Goal: Find contact information: Find contact information

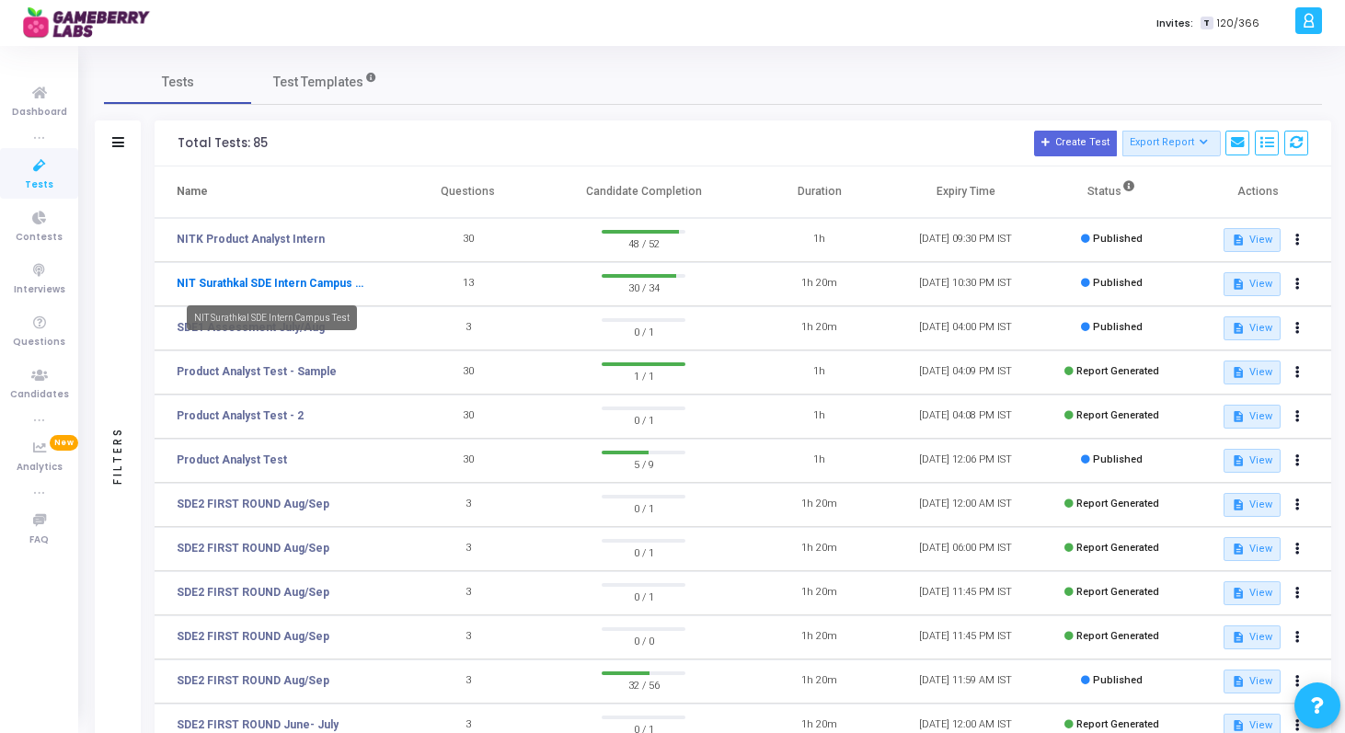
click at [294, 286] on link "NIT Surathkal SDE Intern Campus Test" at bounding box center [272, 283] width 190 height 17
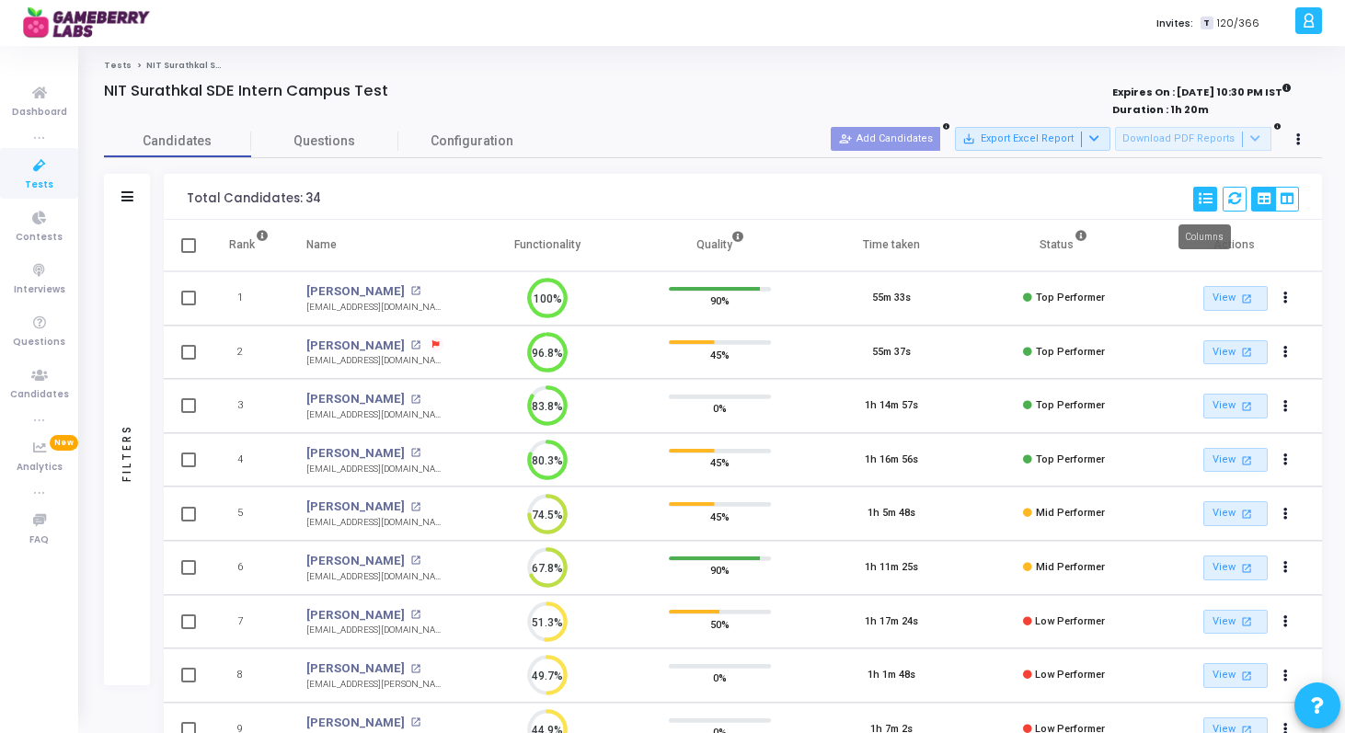
click at [1208, 198] on icon at bounding box center [1205, 198] width 13 height 13
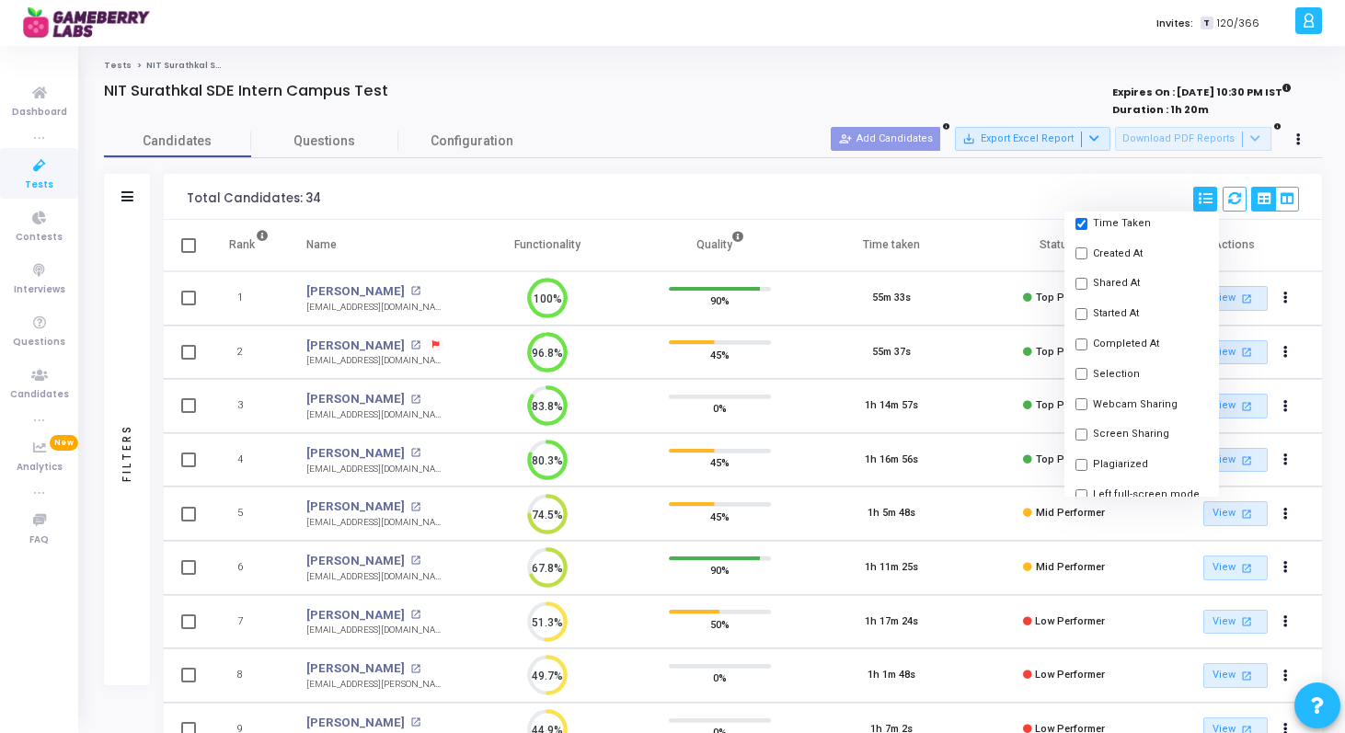
click at [1076, 374] on input "checkbox" at bounding box center [1081, 374] width 12 height 12
checkbox input "true"
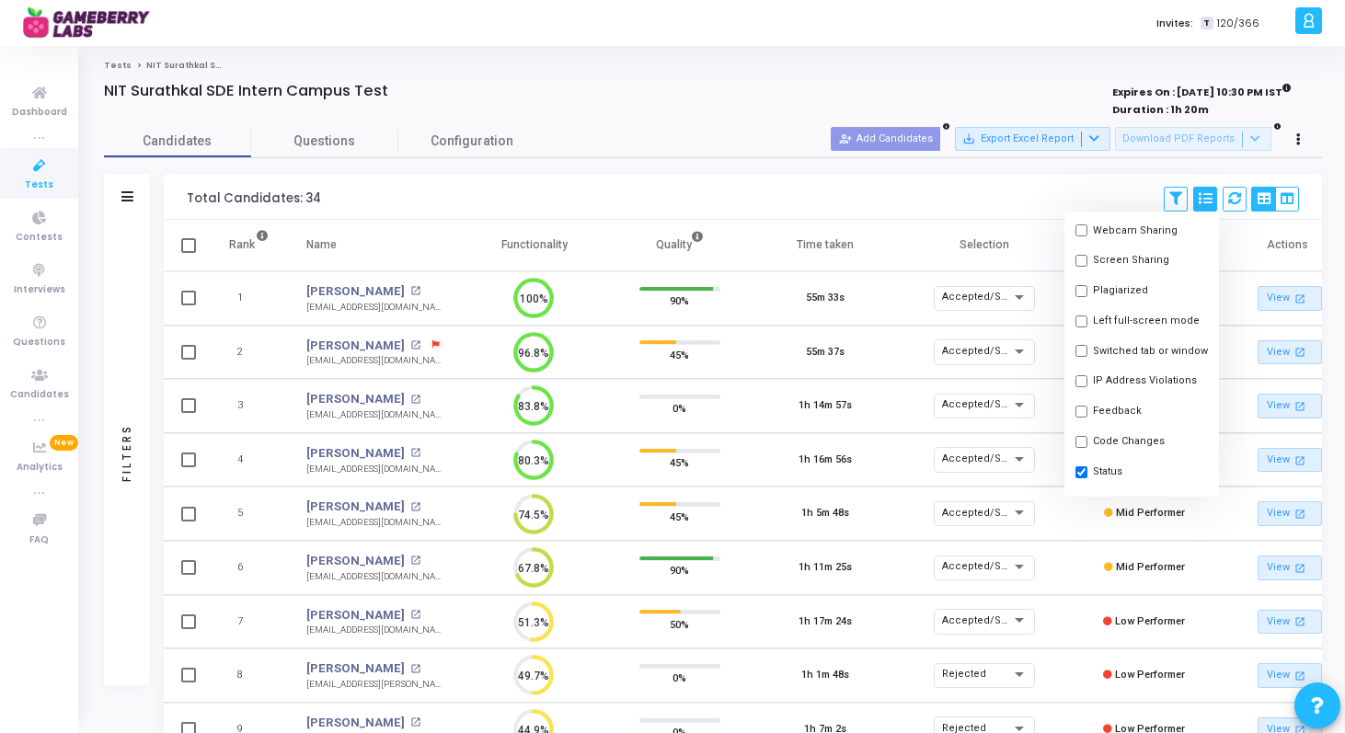
click at [1032, 187] on div "Total Candidates: 34 Save View Delete View Select S No Name Questions Functiona…" at bounding box center [743, 197] width 1158 height 46
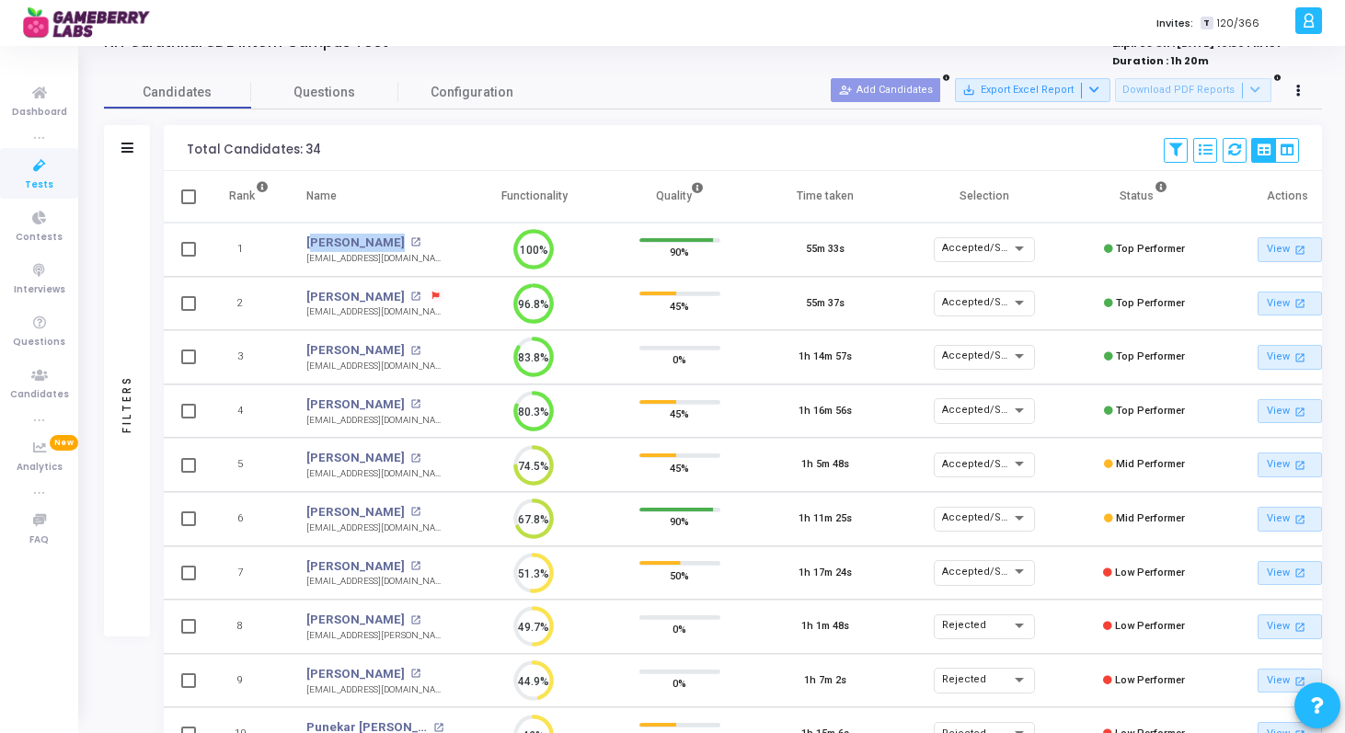
drag, startPoint x: 292, startPoint y: 241, endPoint x: 399, endPoint y: 244, distance: 107.7
click at [399, 244] on td "[PERSON_NAME] [PERSON_NAME] open_in_new [EMAIL_ADDRESS][DOMAIN_NAME]" at bounding box center [375, 250] width 174 height 54
copy div "[PERSON_NAME] [PERSON_NAME] open_in_new"
drag, startPoint x: 420, startPoint y: 257, endPoint x: 306, endPoint y: 261, distance: 114.2
click at [306, 261] on td "[PERSON_NAME] open_in_new [EMAIL_ADDRESS][DOMAIN_NAME] [EMAIL_ADDRESS][DOMAIN_N…" at bounding box center [375, 250] width 174 height 54
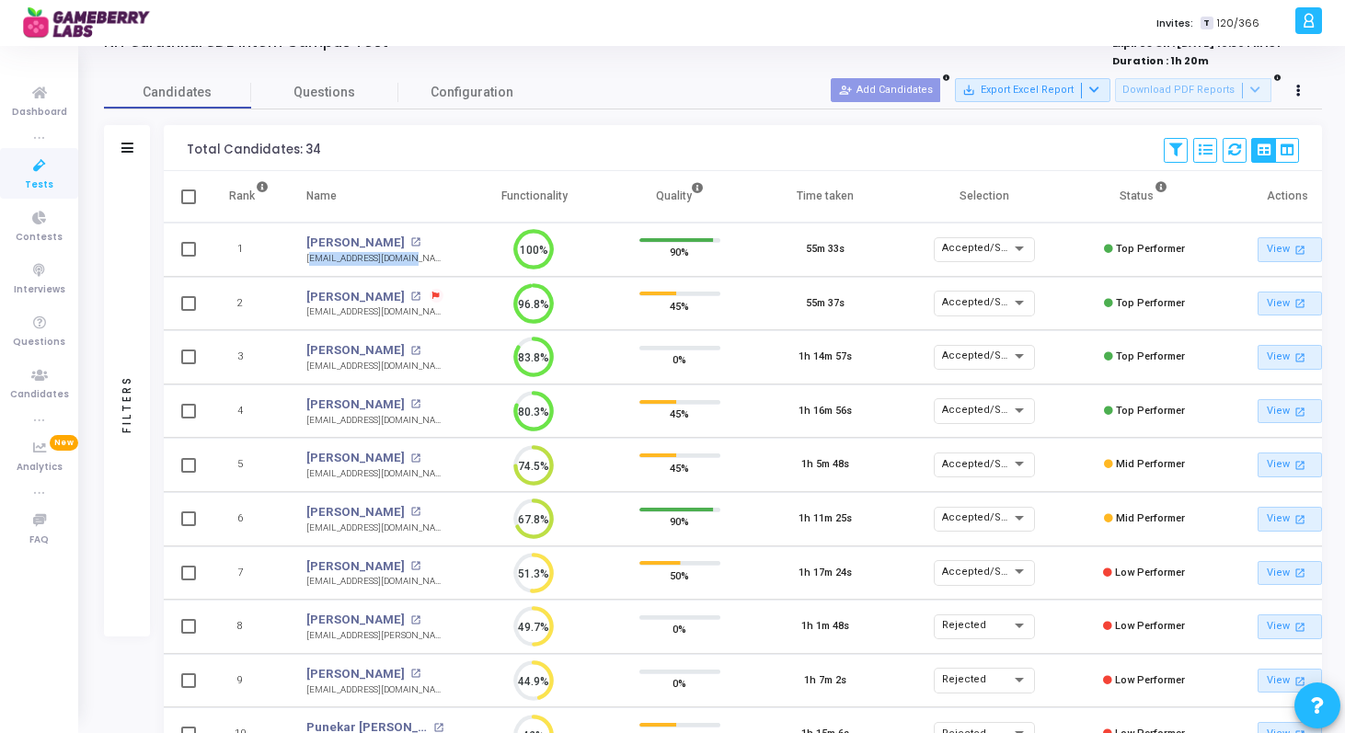
copy div "[EMAIL_ADDRESS][DOMAIN_NAME]"
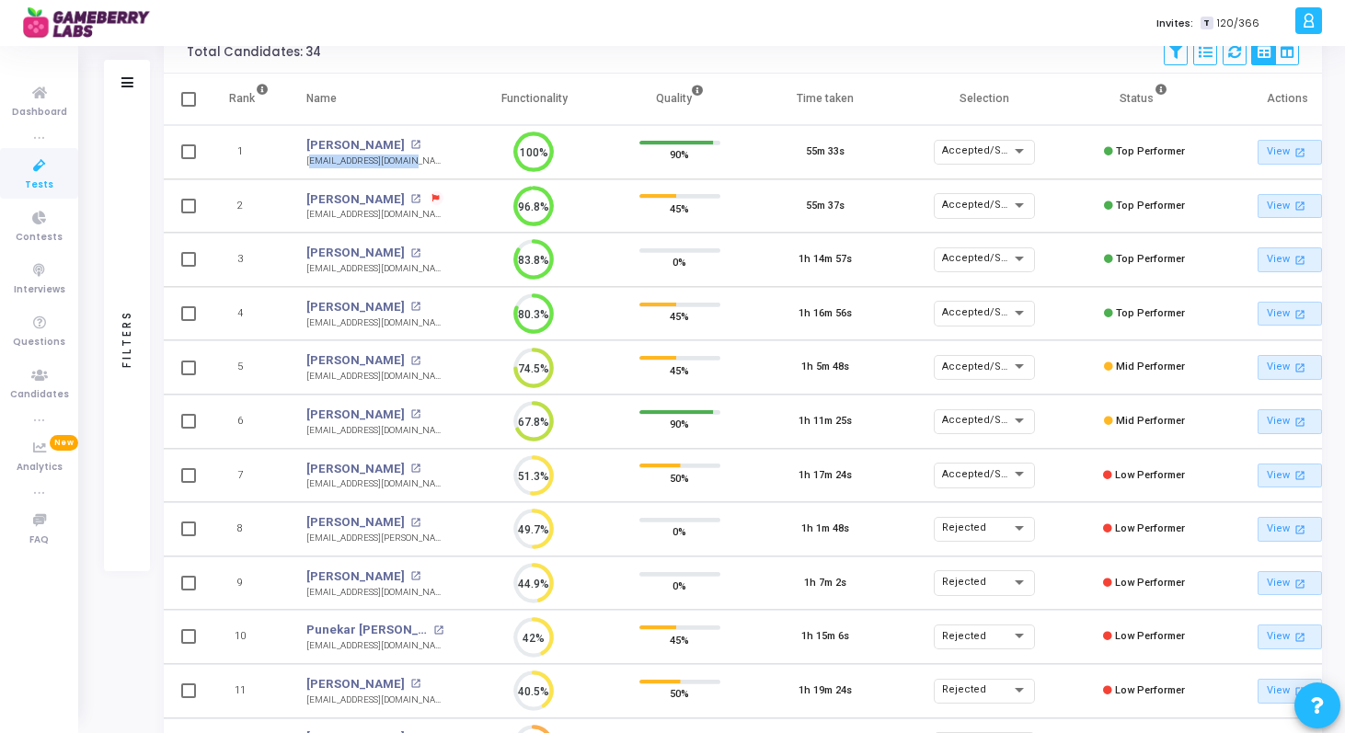
scroll to position [167, 0]
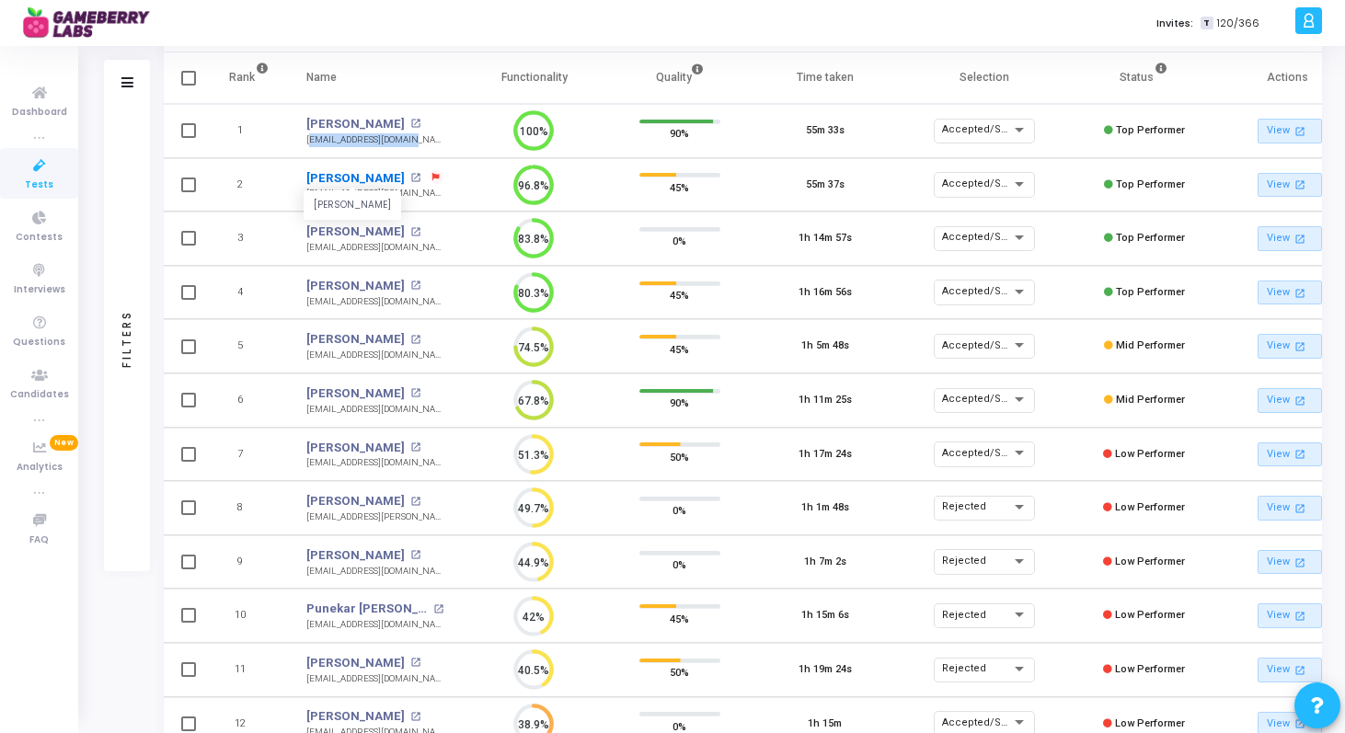
drag, startPoint x: 301, startPoint y: 178, endPoint x: 385, endPoint y: 175, distance: 83.8
click at [385, 175] on td "[PERSON_NAME] [PERSON_NAME] open_in_new [EMAIL_ADDRESS][DOMAIN_NAME]" at bounding box center [375, 185] width 174 height 54
copy link "[PERSON_NAME]"
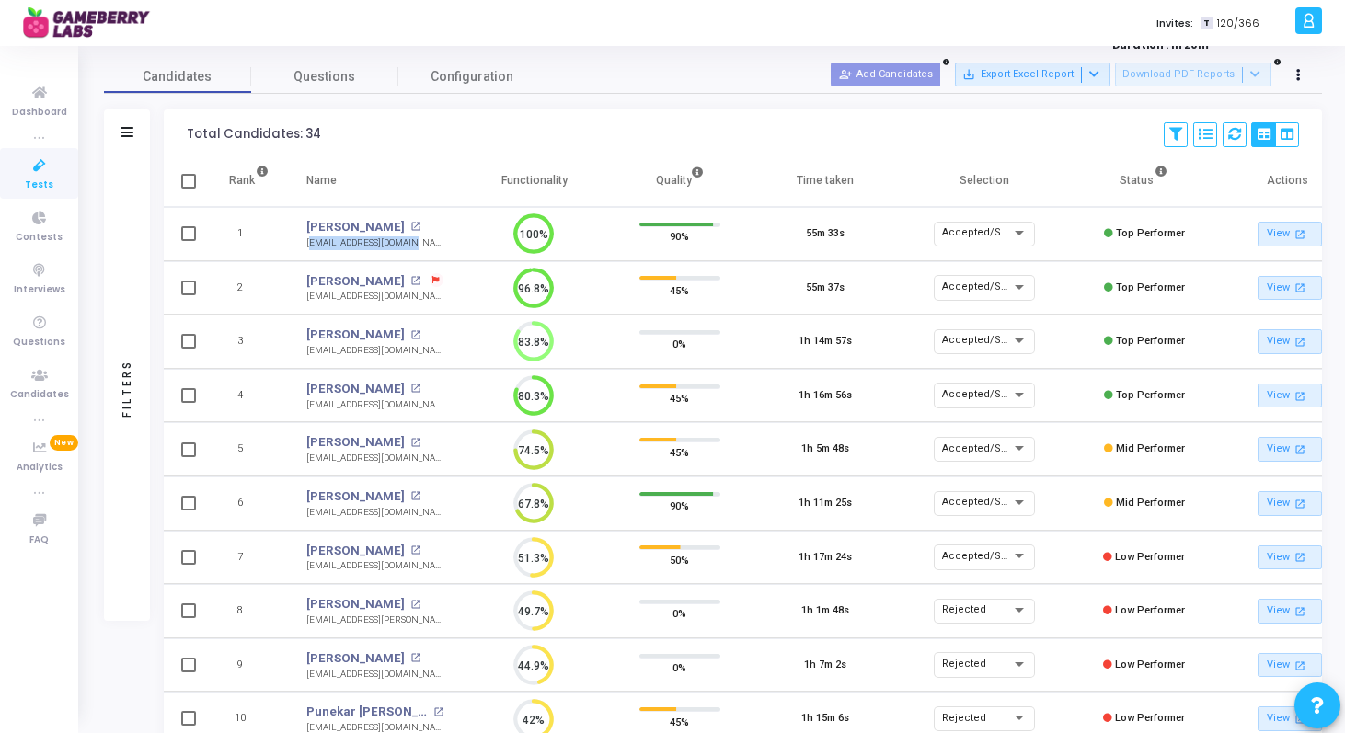
copy link "[PERSON_NAME]"
drag, startPoint x: 449, startPoint y: 296, endPoint x: 305, endPoint y: 298, distance: 143.5
click at [305, 298] on td "[PERSON_NAME] open_in_new [EMAIL_ADDRESS][DOMAIN_NAME] [EMAIL_ADDRESS][DOMAIN_N…" at bounding box center [375, 288] width 174 height 54
copy div "[EMAIL_ADDRESS][DOMAIN_NAME]"
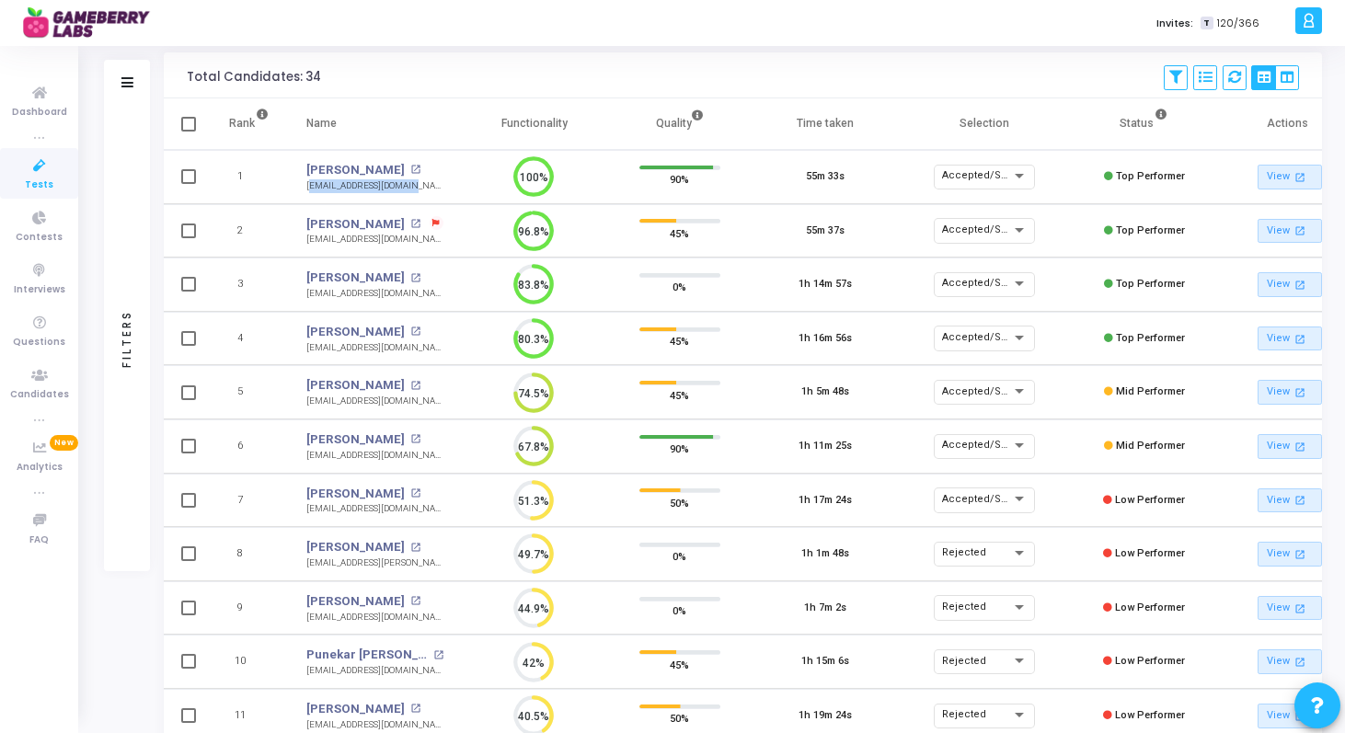
scroll to position [119, 0]
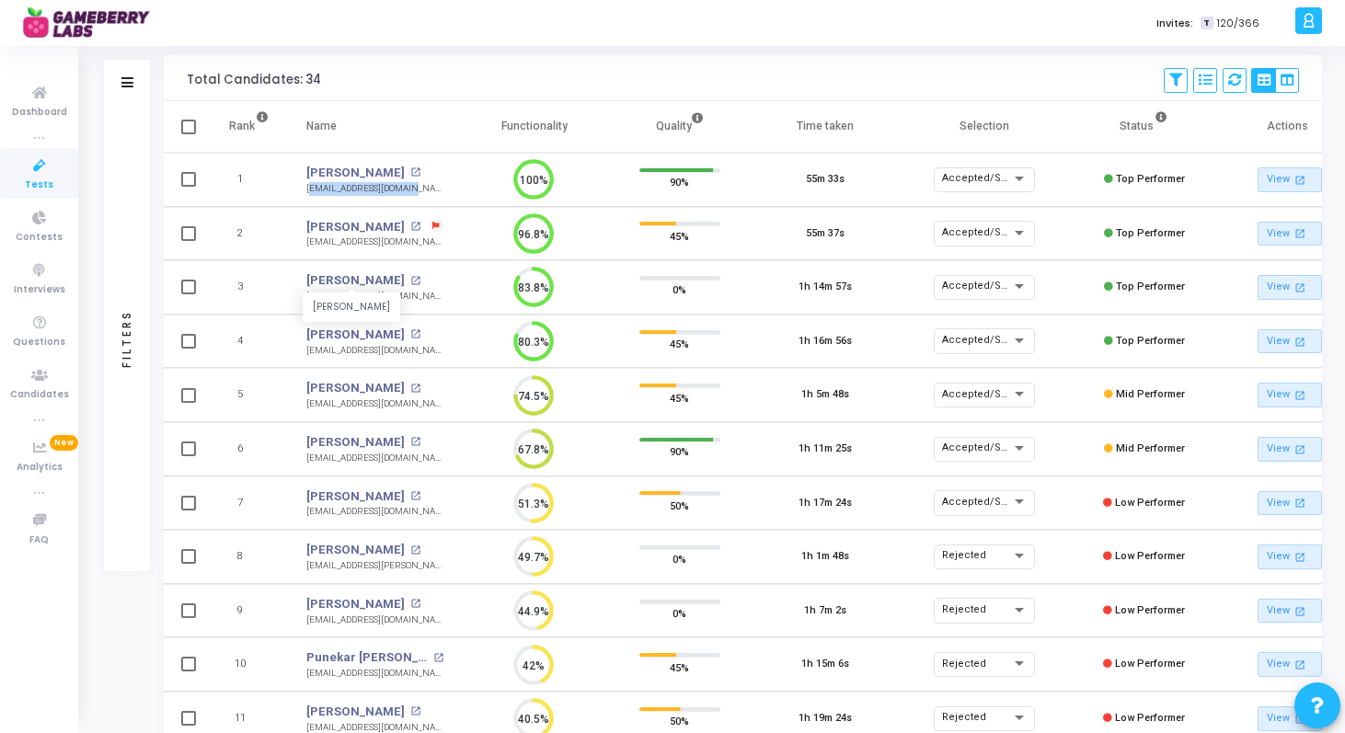
drag, startPoint x: 297, startPoint y: 279, endPoint x: 386, endPoint y: 282, distance: 89.3
click at [386, 282] on td "[PERSON_NAME] [PERSON_NAME] open_in_new [EMAIL_ADDRESS][DOMAIN_NAME]" at bounding box center [375, 287] width 174 height 54
copy link "[PERSON_NAME]"
drag, startPoint x: 295, startPoint y: 300, endPoint x: 438, endPoint y: 305, distance: 142.7
click at [438, 305] on td "[PERSON_NAME] open_in_new [EMAIL_ADDRESS][DOMAIN_NAME]" at bounding box center [375, 287] width 174 height 54
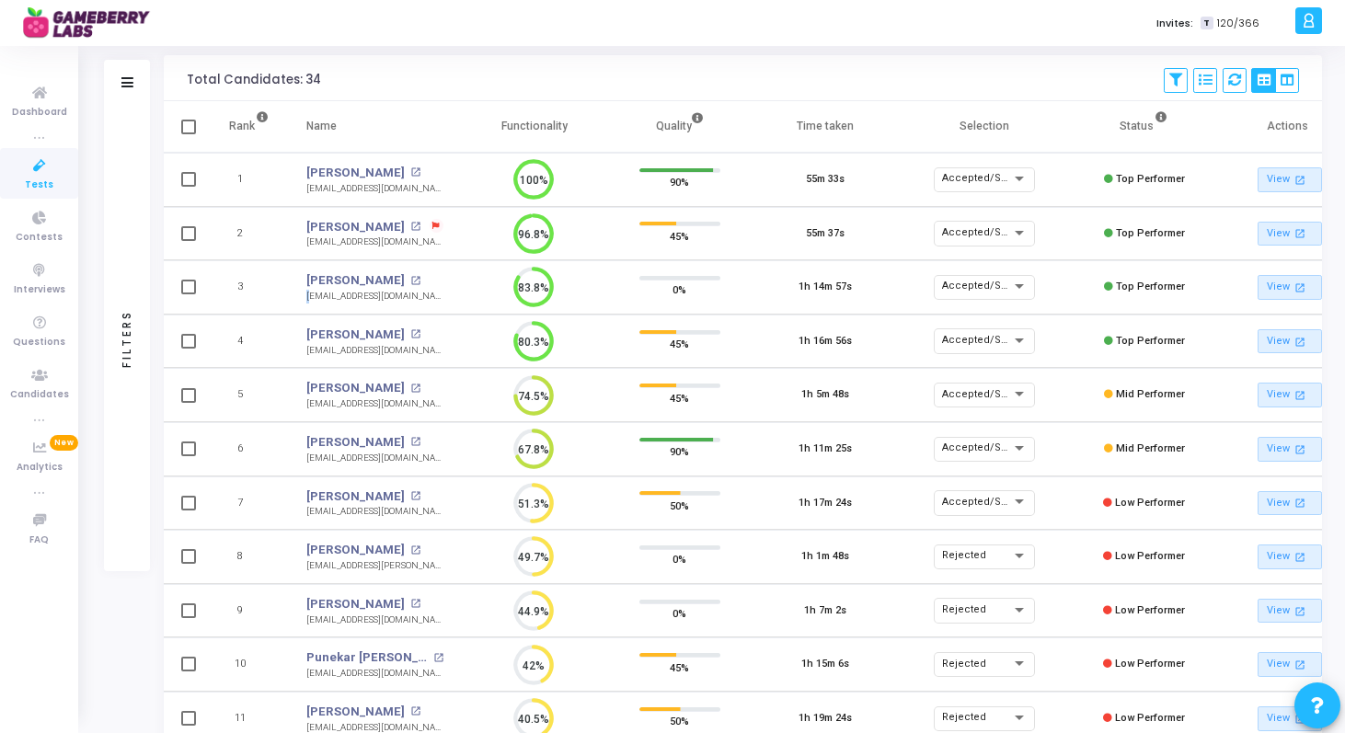
copy div "arad"
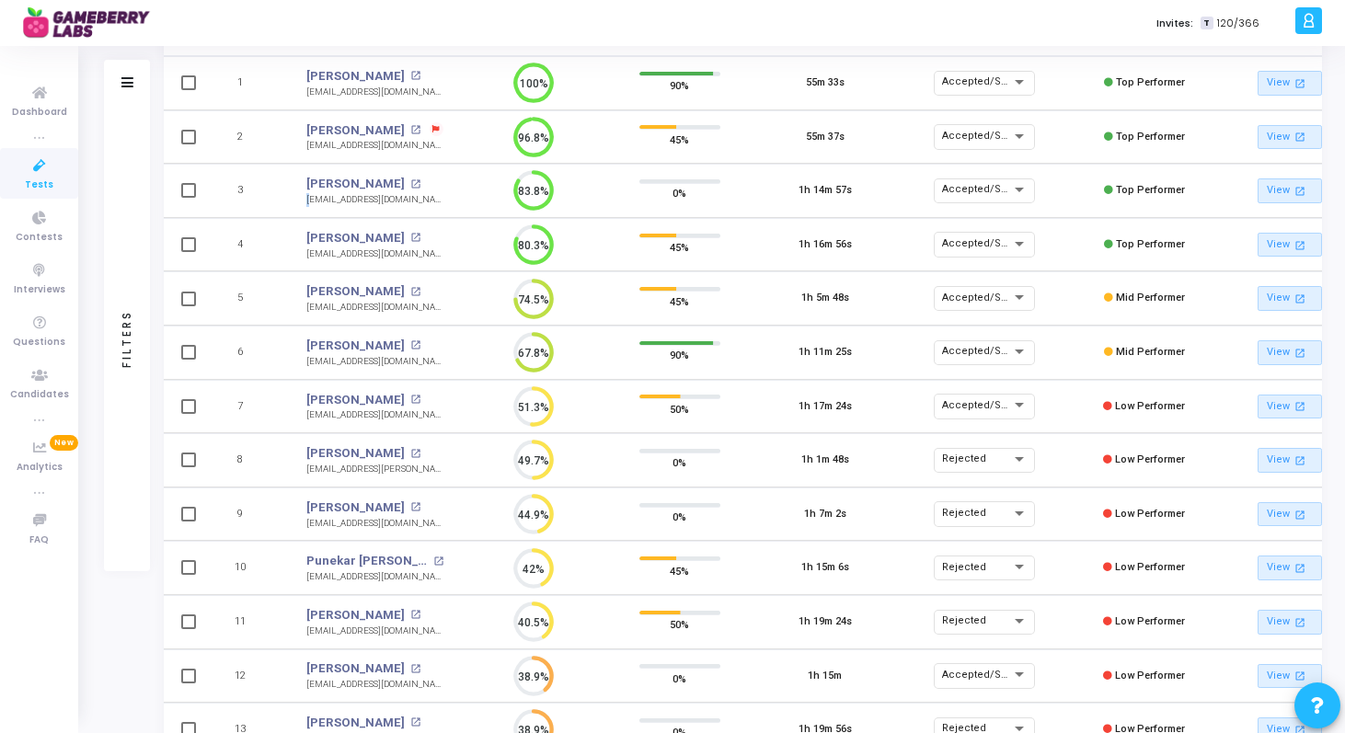
scroll to position [232, 0]
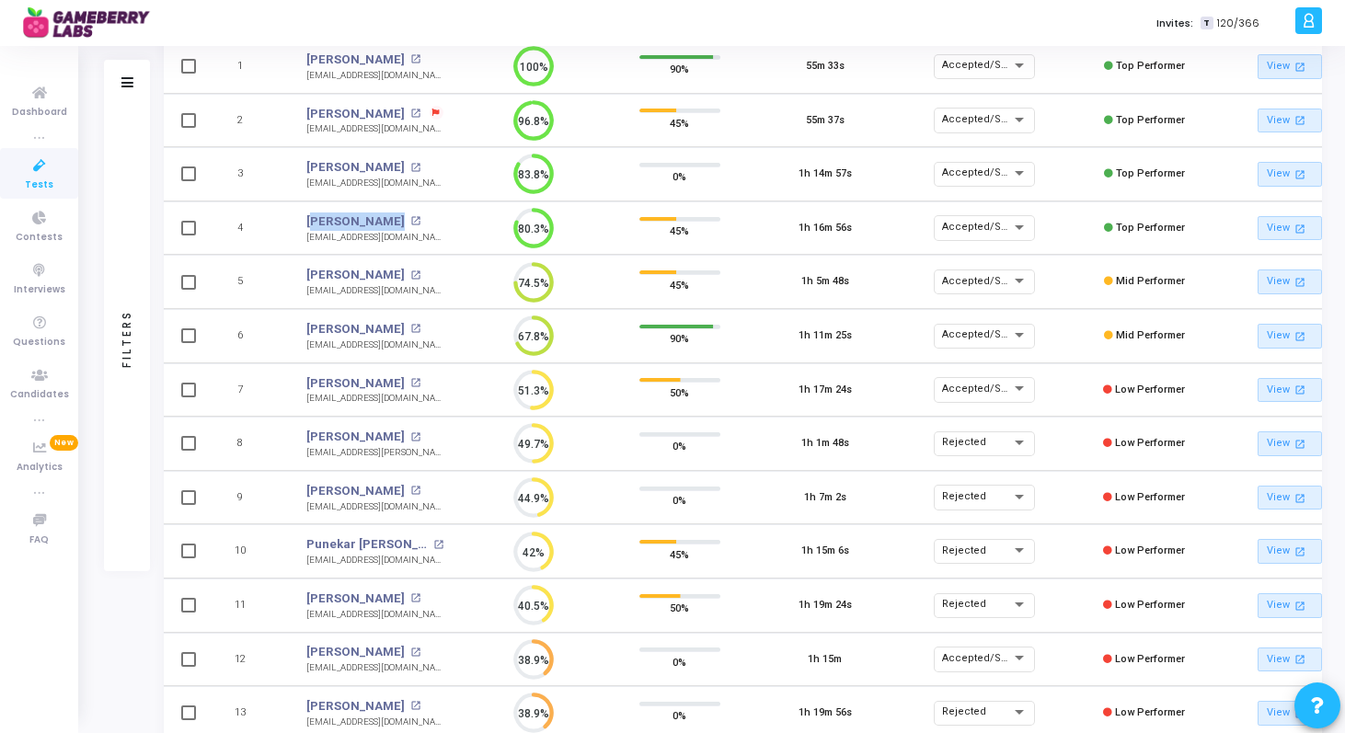
drag, startPoint x: 300, startPoint y: 215, endPoint x: 412, endPoint y: 213, distance: 112.3
click at [412, 213] on td "[PERSON_NAME] open_in_new [EMAIL_ADDRESS][DOMAIN_NAME]" at bounding box center [375, 228] width 174 height 54
copy div "[PERSON_NAME] [PERSON_NAME] open_in_new"
drag, startPoint x: 297, startPoint y: 237, endPoint x: 446, endPoint y: 235, distance: 149.1
click at [446, 235] on td "[PERSON_NAME] open_in_new [EMAIL_ADDRESS][DOMAIN_NAME]" at bounding box center [375, 228] width 174 height 54
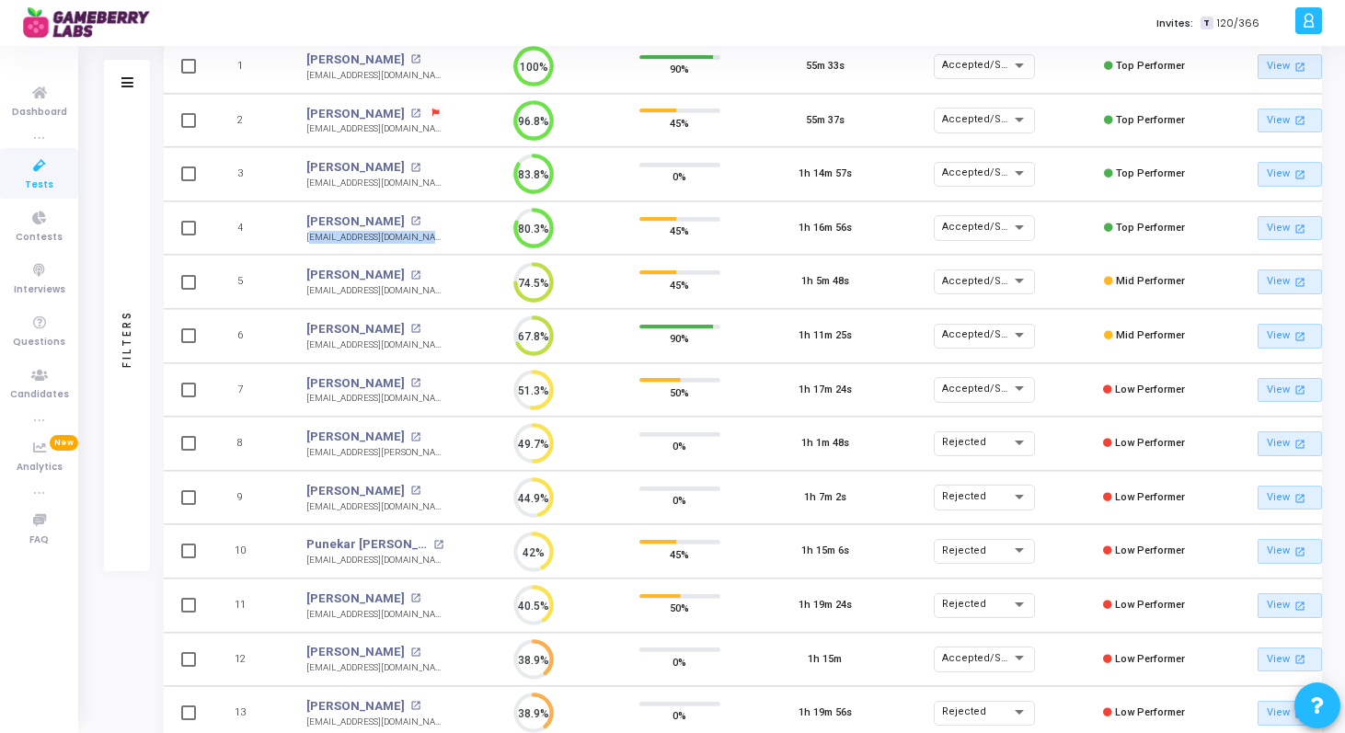
copy div "[EMAIL_ADDRESS][DOMAIN_NAME]"
drag, startPoint x: 293, startPoint y: 271, endPoint x: 373, endPoint y: 271, distance: 79.1
click at [373, 271] on td "Hitha Reddy Hitha Reddy open_in_new [EMAIL_ADDRESS][DOMAIN_NAME]" at bounding box center [375, 282] width 174 height 54
copy link "[PERSON_NAME]"
drag, startPoint x: 294, startPoint y: 290, endPoint x: 408, endPoint y: 291, distance: 113.2
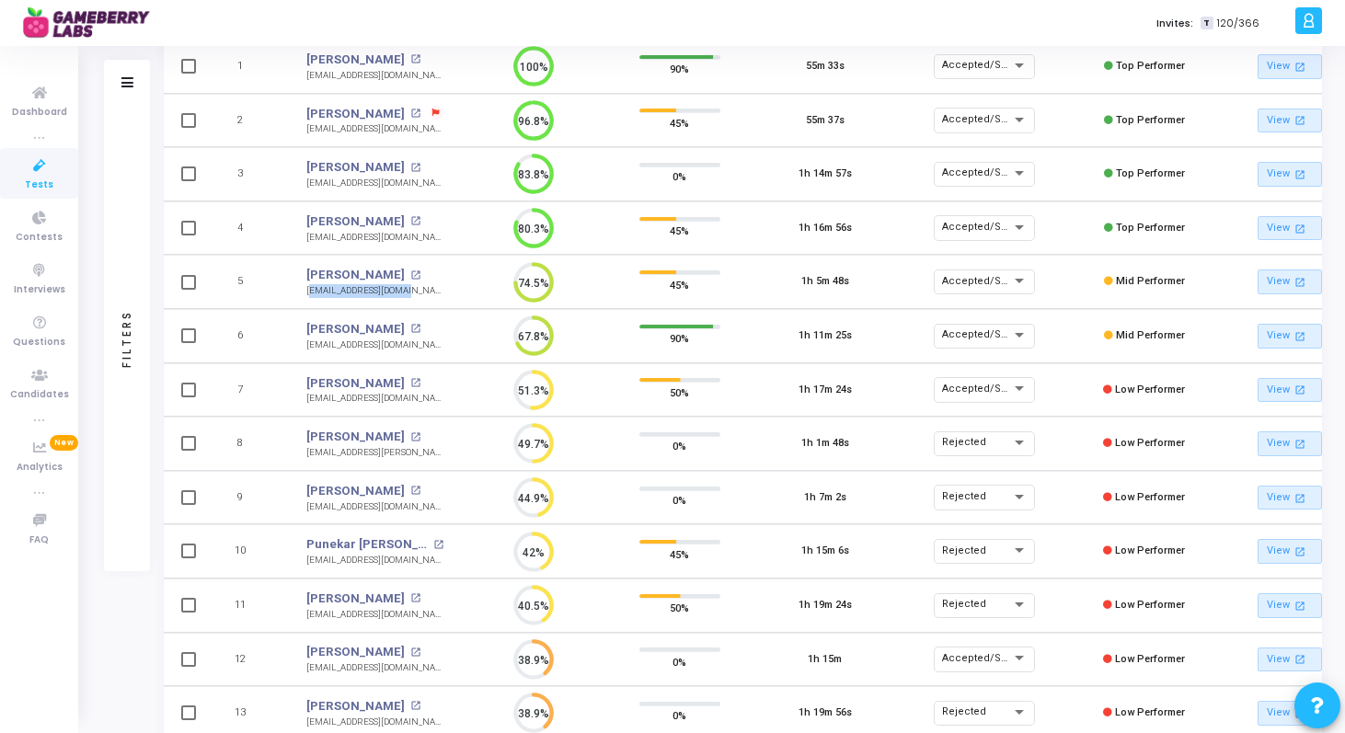
click at [408, 291] on td "Hitha Reddy open_in_new [EMAIL_ADDRESS][DOMAIN_NAME]" at bounding box center [375, 282] width 174 height 54
drag, startPoint x: 293, startPoint y: 328, endPoint x: 377, endPoint y: 325, distance: 83.8
click at [377, 325] on td "[PERSON_NAME] [PERSON_NAME] open_in_new [EMAIL_ADDRESS][DOMAIN_NAME]" at bounding box center [375, 336] width 174 height 54
drag, startPoint x: 295, startPoint y: 345, endPoint x: 430, endPoint y: 350, distance: 134.4
click at [430, 350] on td "[PERSON_NAME] open_in_new [EMAIL_ADDRESS][DOMAIN_NAME]" at bounding box center [375, 336] width 174 height 54
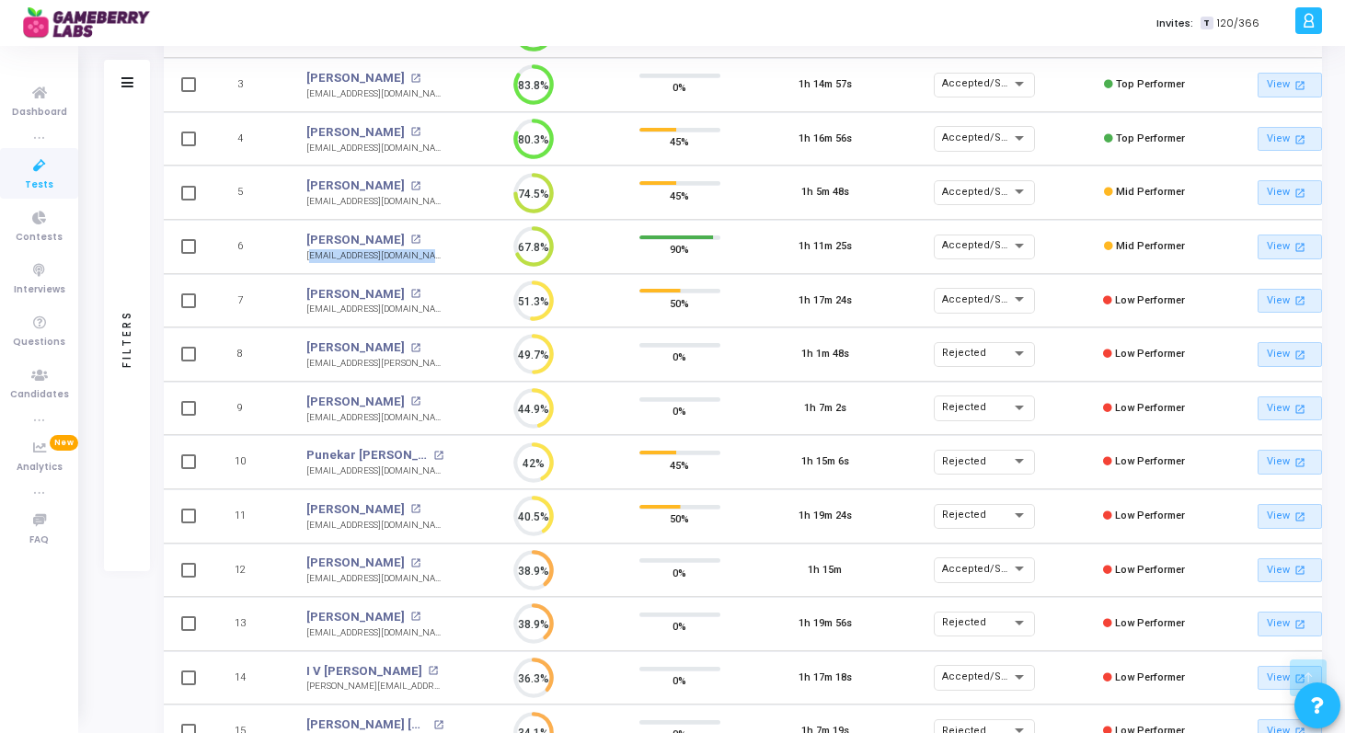
scroll to position [323, 0]
drag, startPoint x: 297, startPoint y: 282, endPoint x: 395, endPoint y: 287, distance: 97.6
click at [395, 287] on td "[PERSON_NAME] [PERSON_NAME] open_in_new [EMAIL_ADDRESS][DOMAIN_NAME]" at bounding box center [375, 299] width 174 height 54
drag, startPoint x: 301, startPoint y: 306, endPoint x: 432, endPoint y: 309, distance: 131.6
click at [432, 309] on td "[PERSON_NAME] open_in_new [EMAIL_ADDRESS][DOMAIN_NAME]" at bounding box center [375, 299] width 174 height 54
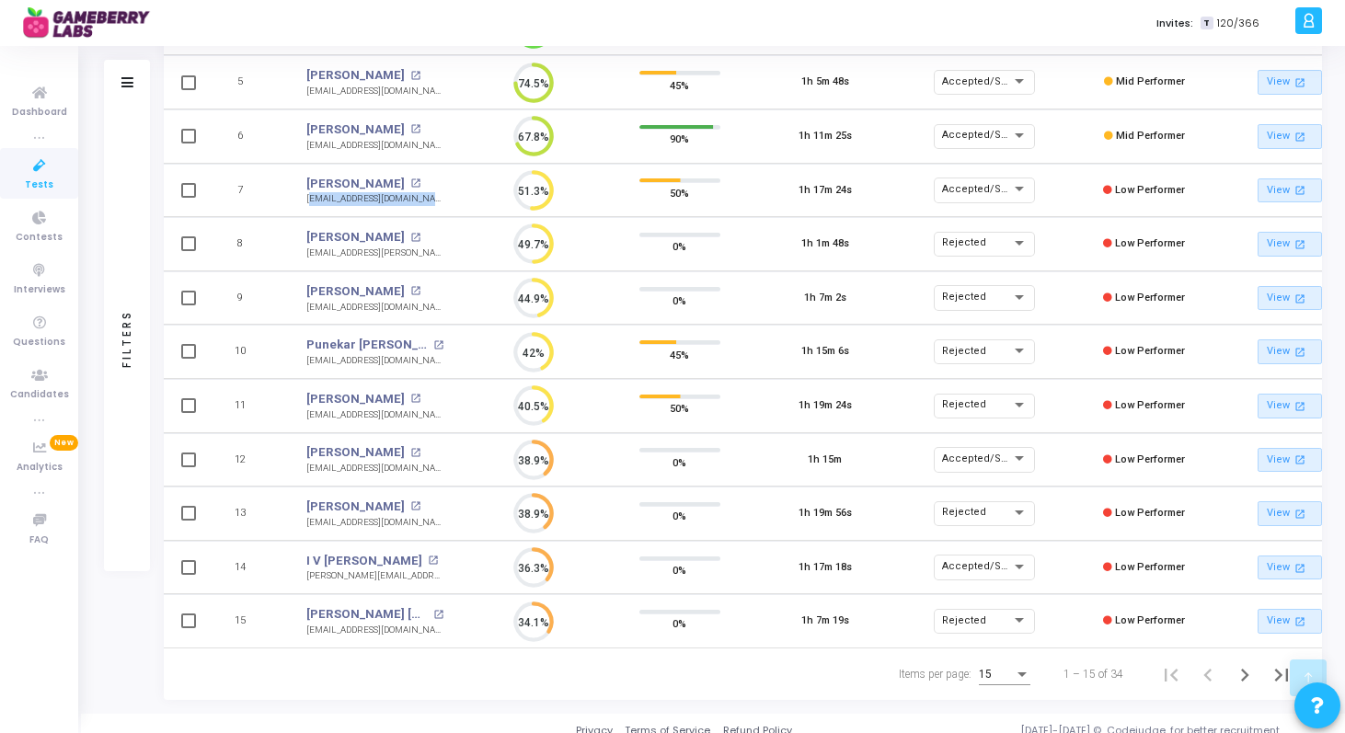
scroll to position [453, 0]
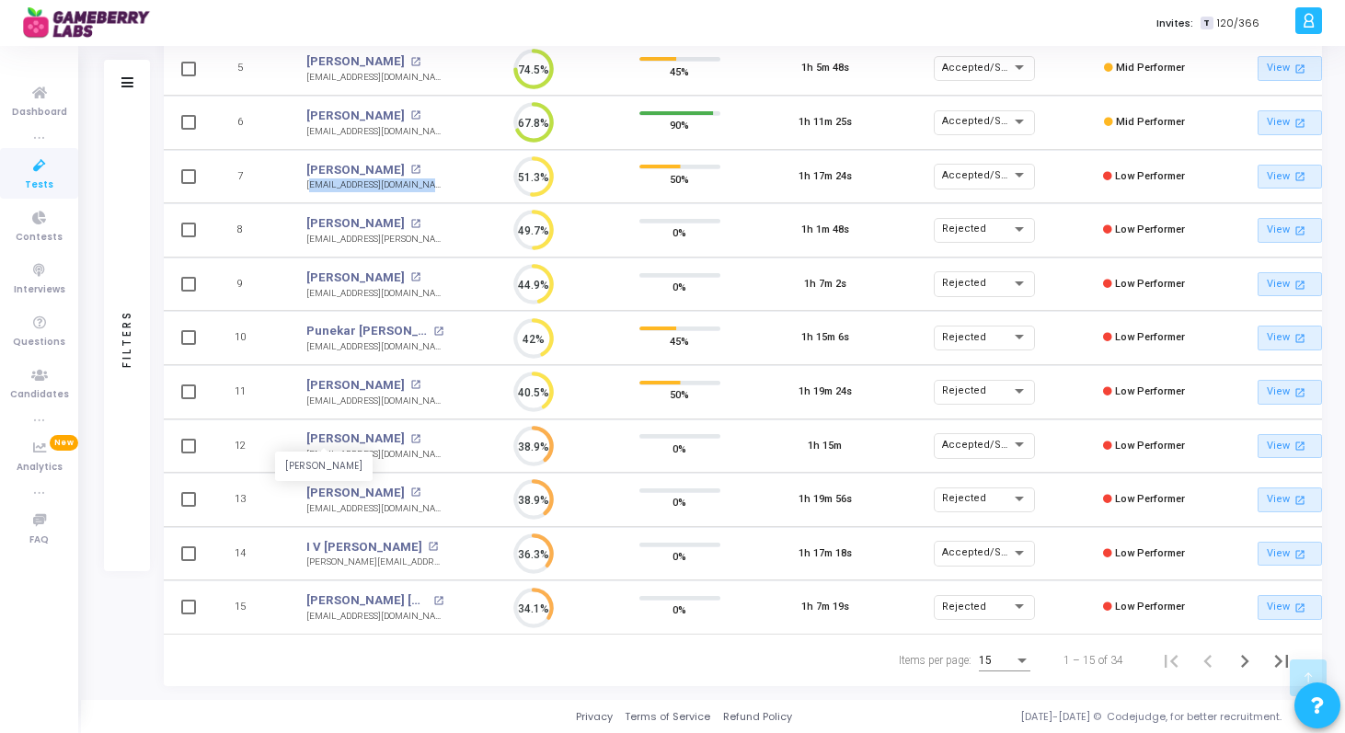
drag, startPoint x: 295, startPoint y: 434, endPoint x: 429, endPoint y: 430, distance: 133.5
click at [429, 430] on td "[PERSON_NAME] Salimathsalimath [PERSON_NAME] SalimathSalimath open_in_new [EMAI…" at bounding box center [375, 447] width 174 height 54
drag, startPoint x: 298, startPoint y: 450, endPoint x: 433, endPoint y: 454, distance: 135.3
click at [433, 455] on td "[PERSON_NAME] open_in_new [EMAIL_ADDRESS][DOMAIN_NAME]" at bounding box center [375, 447] width 174 height 54
drag, startPoint x: 293, startPoint y: 537, endPoint x: 382, endPoint y: 535, distance: 88.3
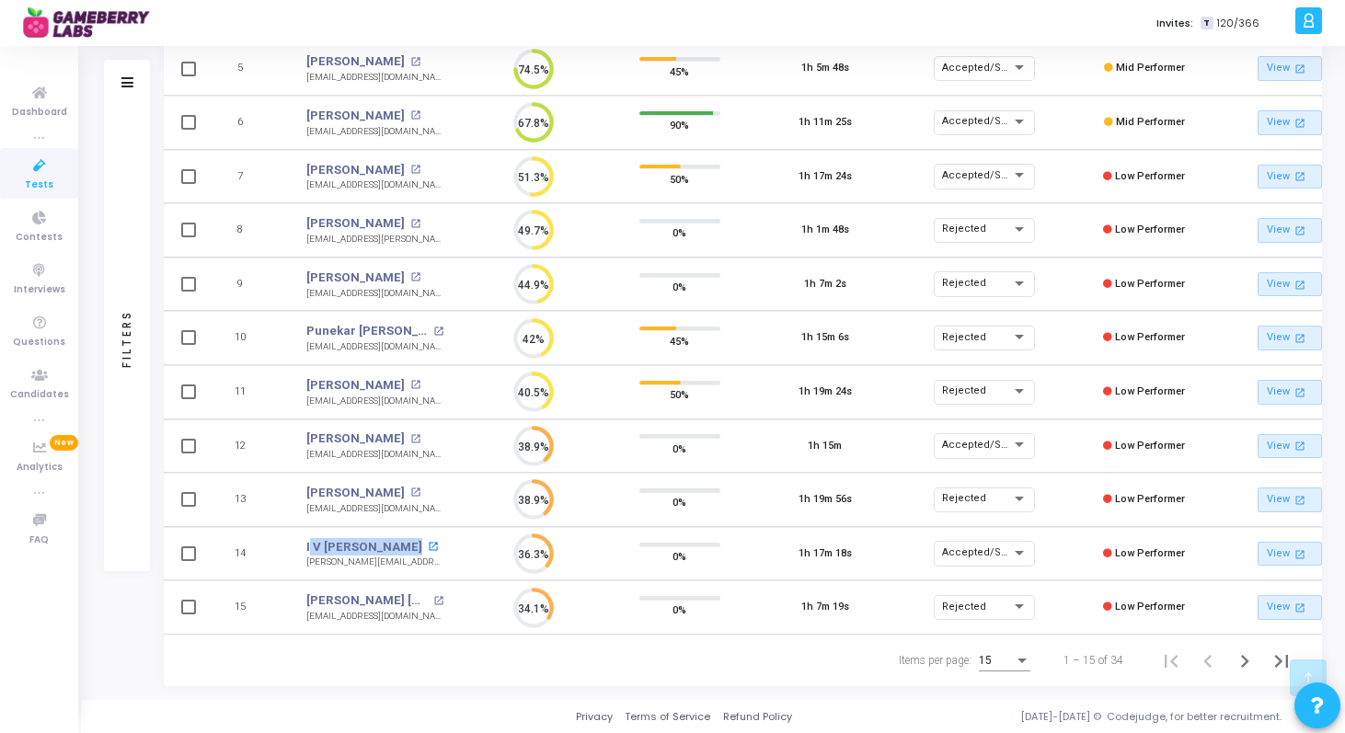
click at [382, 535] on td "I V [PERSON_NAME] open_in_new [PERSON_NAME][EMAIL_ADDRESS][DOMAIN_NAME]" at bounding box center [375, 554] width 174 height 54
drag, startPoint x: 296, startPoint y: 553, endPoint x: 454, endPoint y: 560, distance: 158.4
click at [454, 560] on td "I V [PERSON_NAME] open_in_new [PERSON_NAME][EMAIL_ADDRESS][DOMAIN_NAME] [PERSON…" at bounding box center [375, 554] width 174 height 54
click at [1246, 656] on icon "Next page" at bounding box center [1245, 662] width 26 height 26
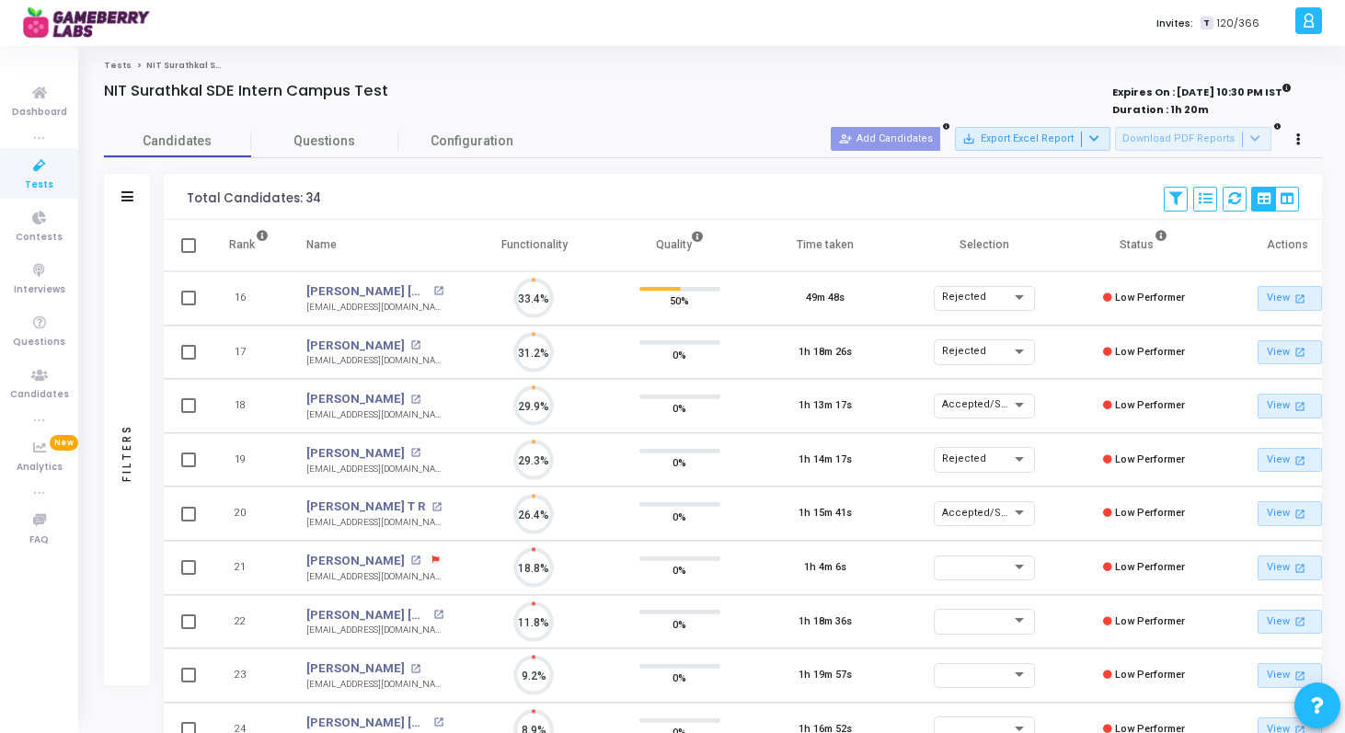
scroll to position [39, 47]
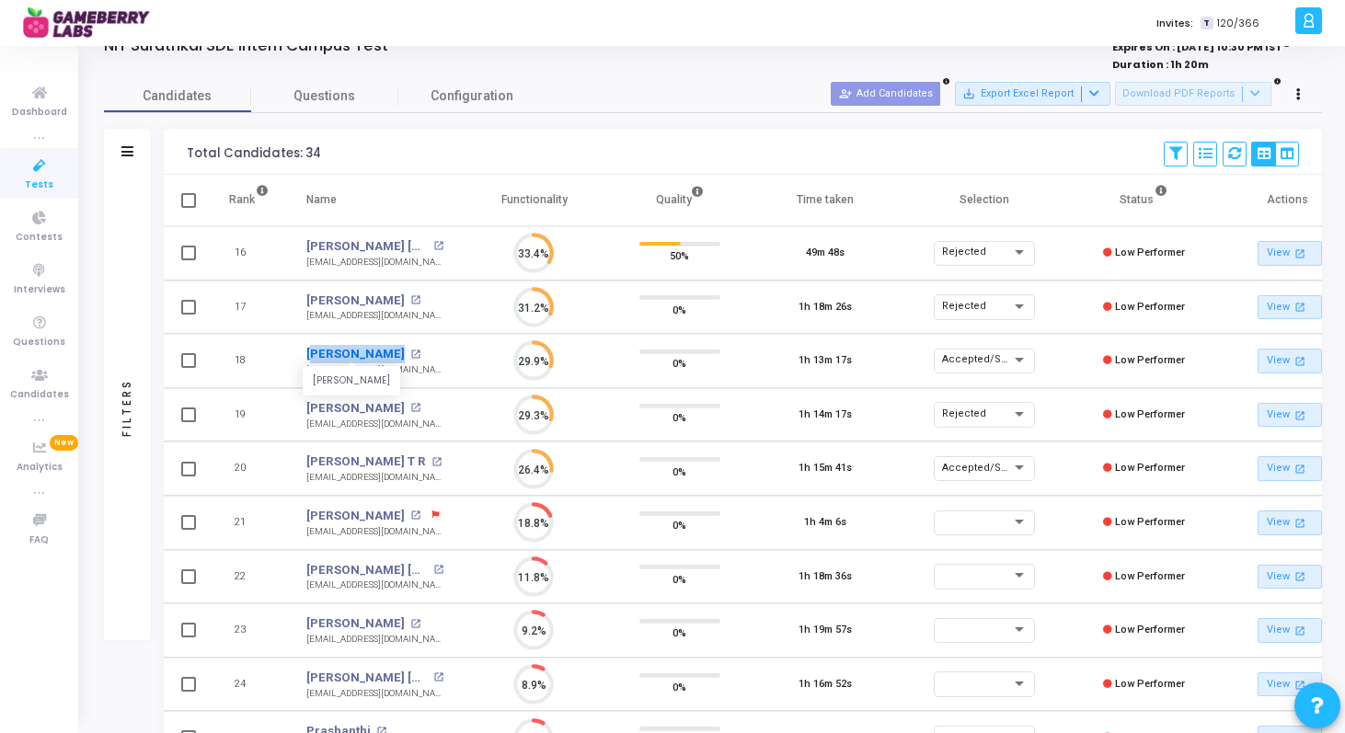
drag, startPoint x: 294, startPoint y: 352, endPoint x: 381, endPoint y: 351, distance: 86.5
click at [381, 351] on td "[PERSON_NAME] [PERSON_NAME] open_in_new [EMAIL_ADDRESS][DOMAIN_NAME]" at bounding box center [375, 361] width 174 height 54
drag, startPoint x: 424, startPoint y: 372, endPoint x: 301, endPoint y: 366, distance: 123.4
click at [301, 366] on td "[PERSON_NAME] open_in_new [EMAIL_ADDRESS][DOMAIN_NAME] [EMAIL_ADDRESS][DOMAIN_N…" at bounding box center [375, 361] width 174 height 54
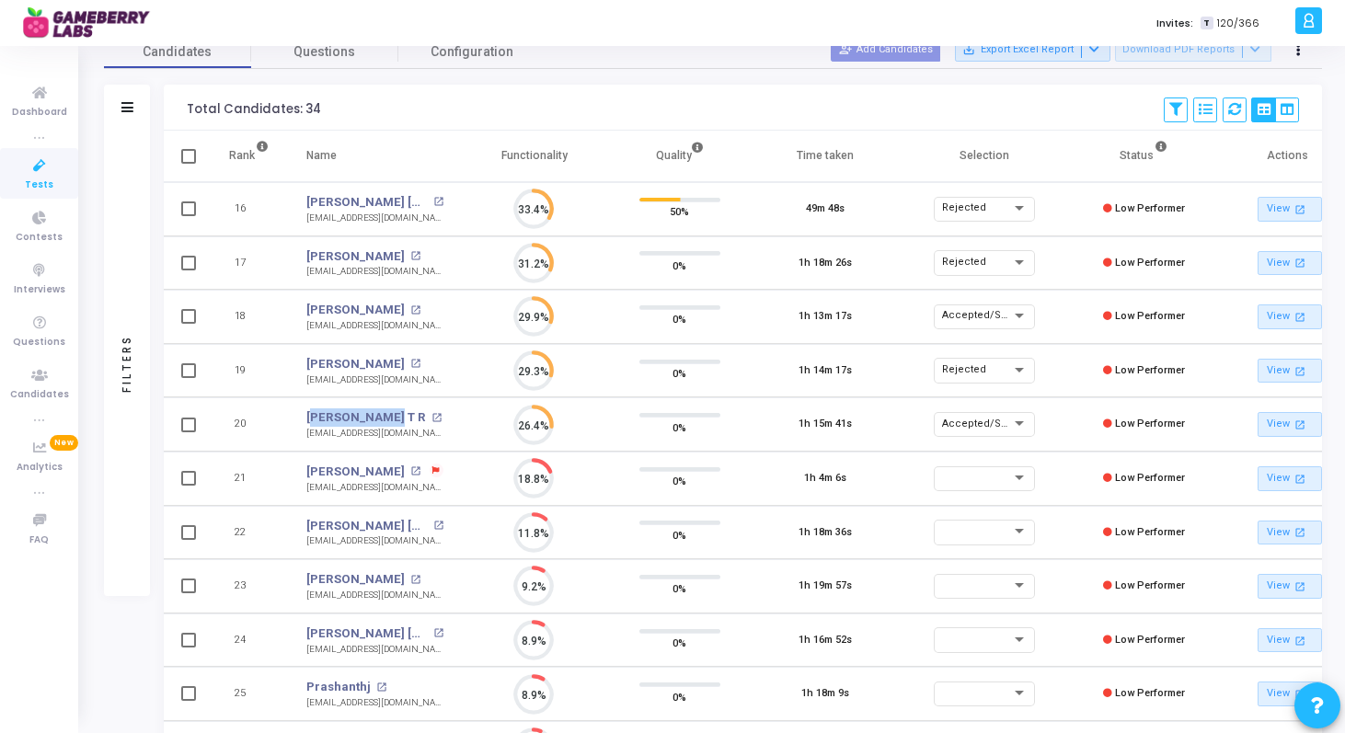
drag, startPoint x: 297, startPoint y: 419, endPoint x: 375, endPoint y: 423, distance: 78.3
click at [375, 423] on td "[PERSON_NAME] T R open_in_new [EMAIL_ADDRESS][DOMAIN_NAME]" at bounding box center [375, 424] width 174 height 54
drag, startPoint x: 292, startPoint y: 439, endPoint x: 414, endPoint y: 441, distance: 122.4
click at [414, 441] on td "[PERSON_NAME] T R open_in_new [EMAIL_ADDRESS][DOMAIN_NAME]" at bounding box center [375, 424] width 174 height 54
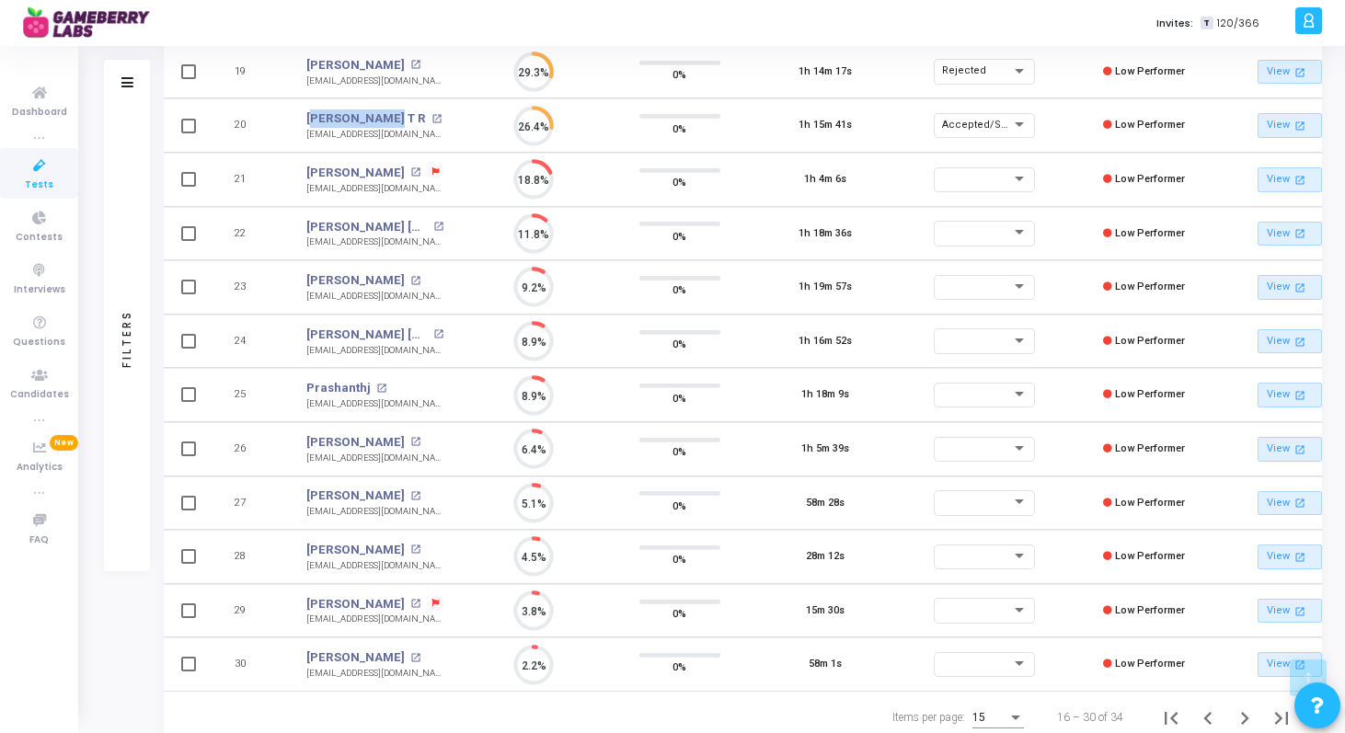
scroll to position [453, 0]
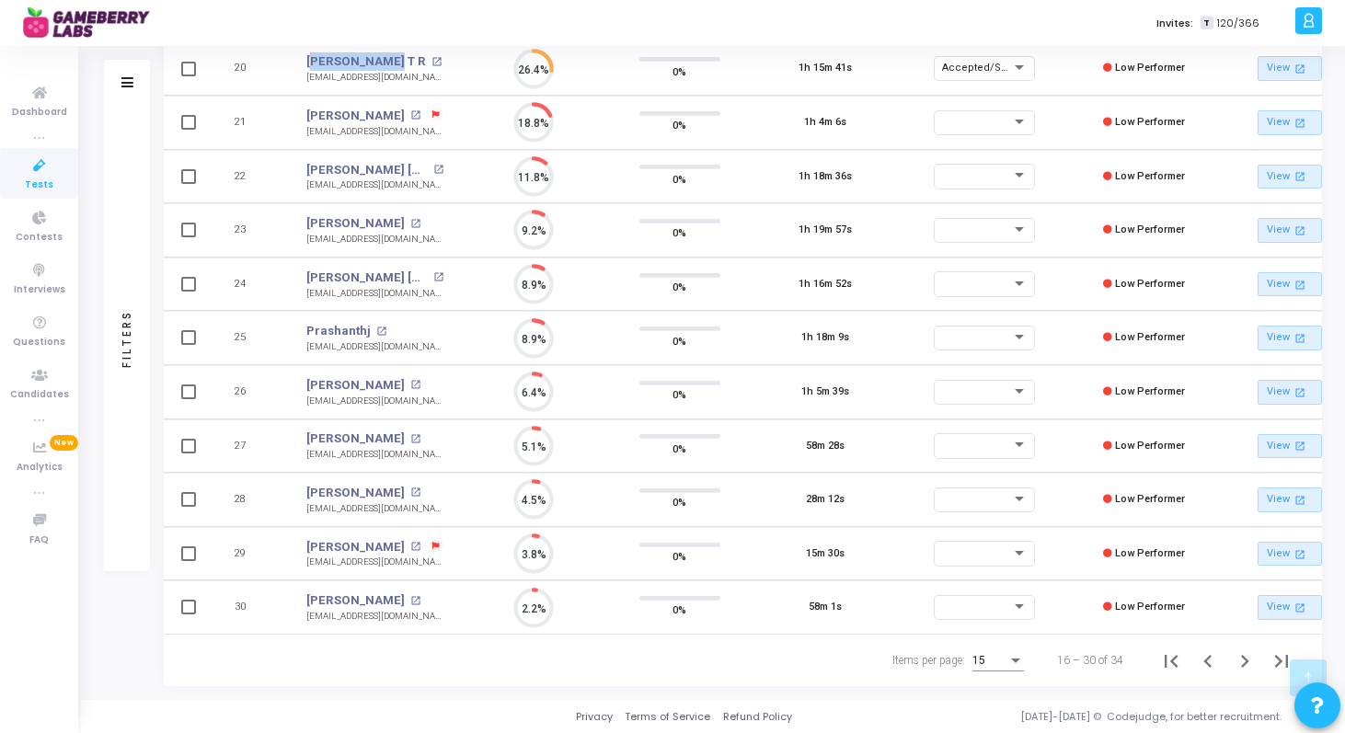
click at [1008, 660] on div "Items per page:" at bounding box center [1015, 660] width 17 height 15
click at [997, 648] on span "50" at bounding box center [999, 650] width 52 height 33
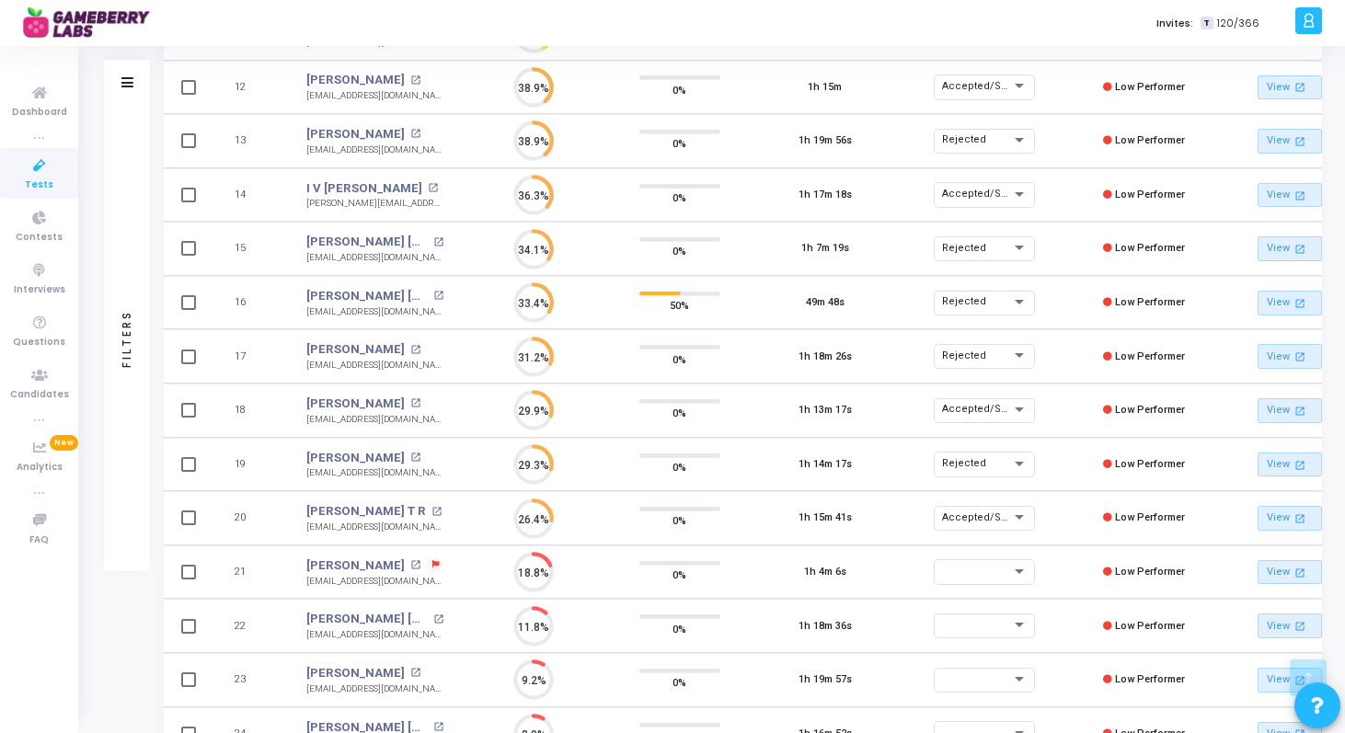
scroll to position [809, 0]
